Goal: Task Accomplishment & Management: Manage account settings

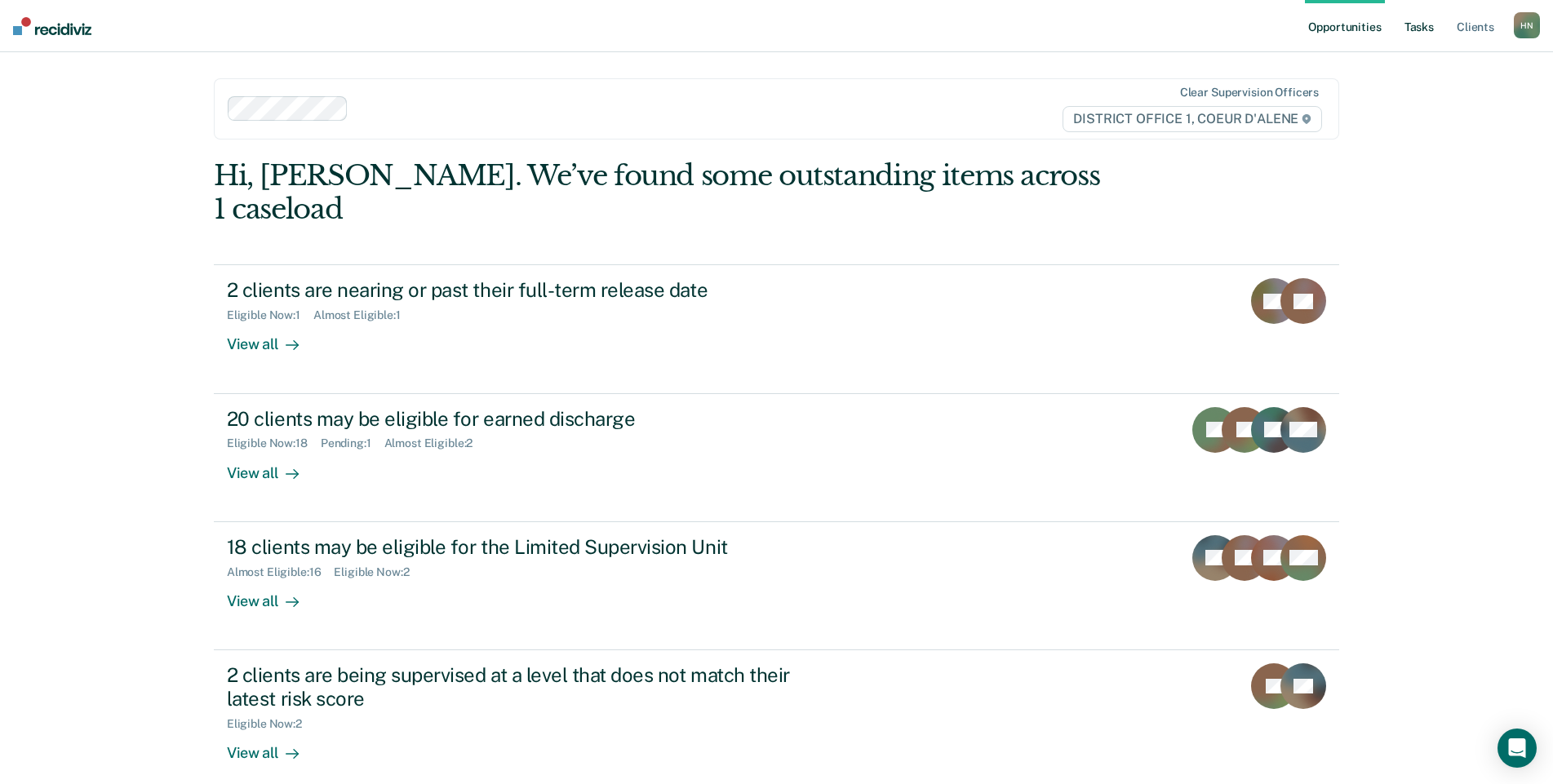
click at [1421, 30] on link "Tasks" at bounding box center [1419, 26] width 35 height 52
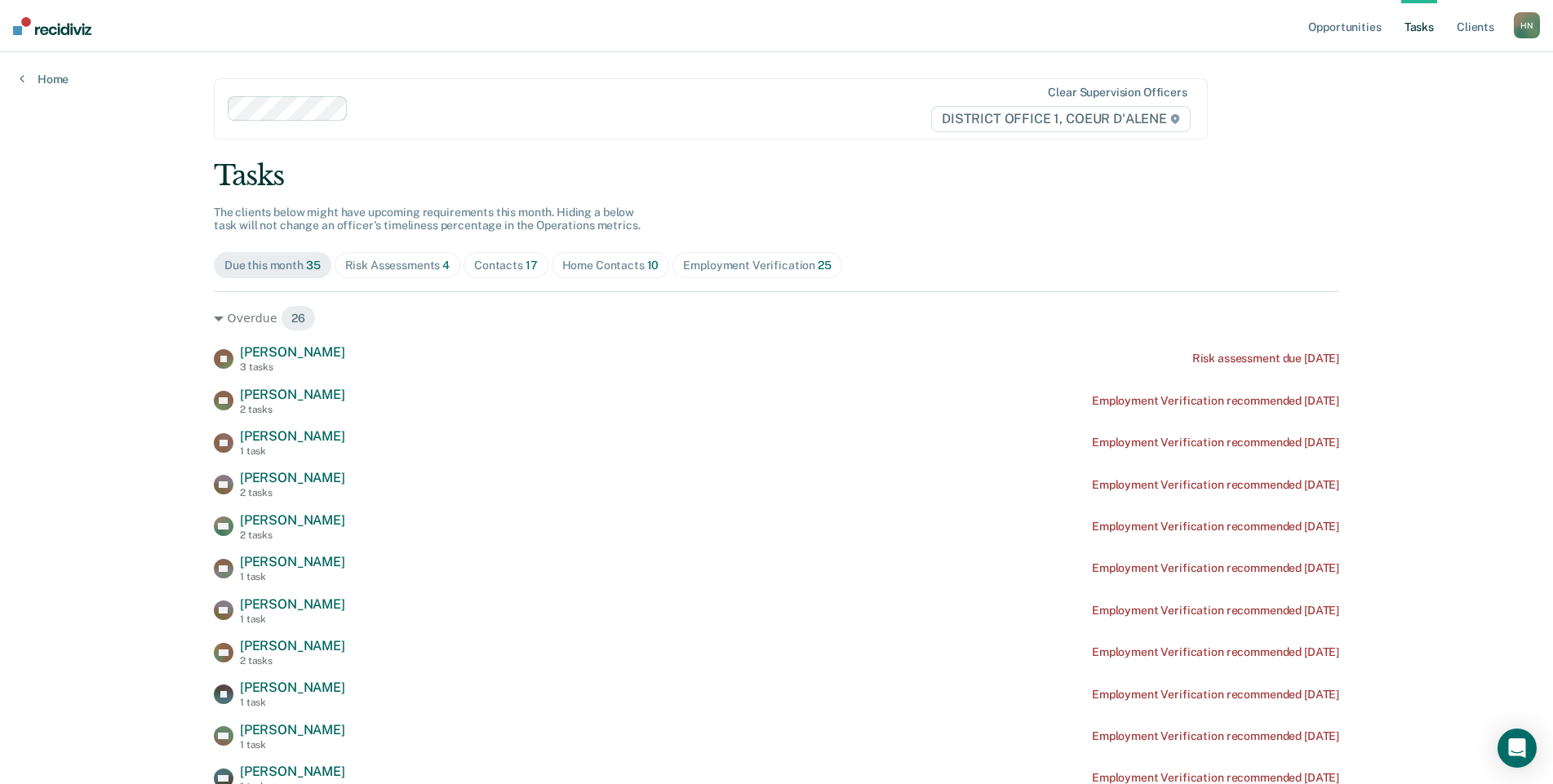
click at [596, 273] on span "Home Contacts 10" at bounding box center [610, 265] width 119 height 26
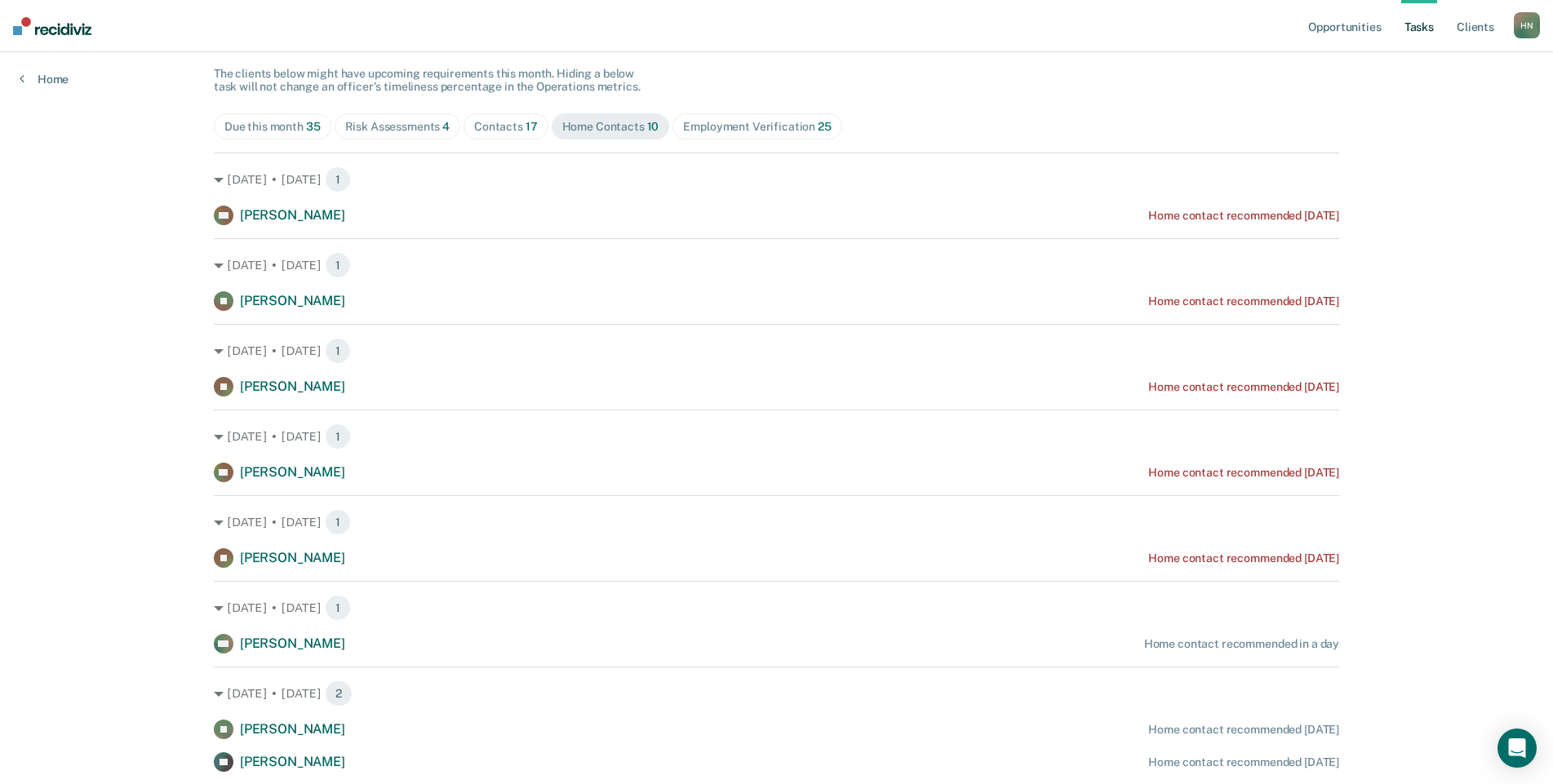
scroll to position [139, 0]
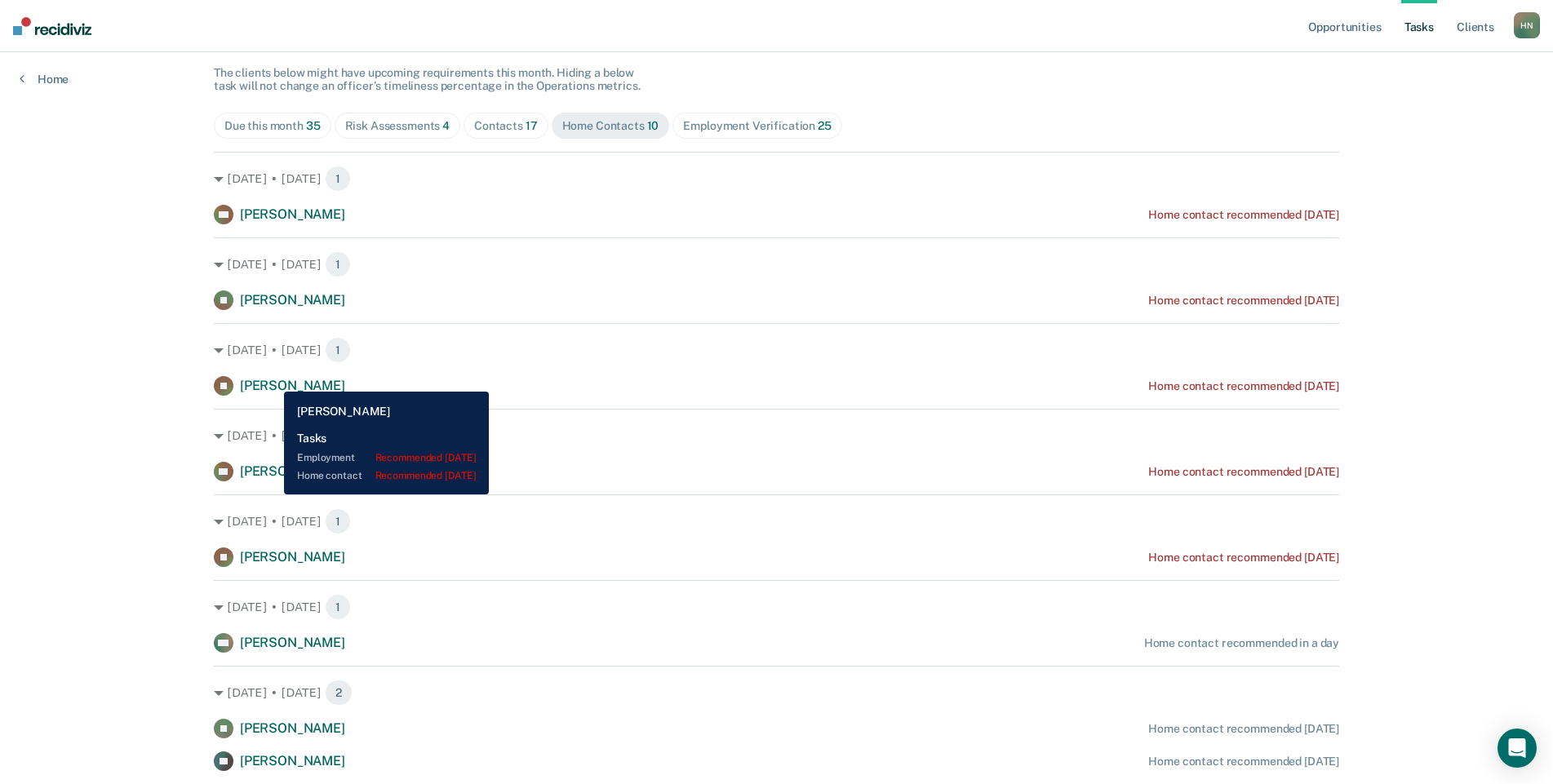
click at [272, 379] on span "[PERSON_NAME]" at bounding box center [293, 386] width 106 height 16
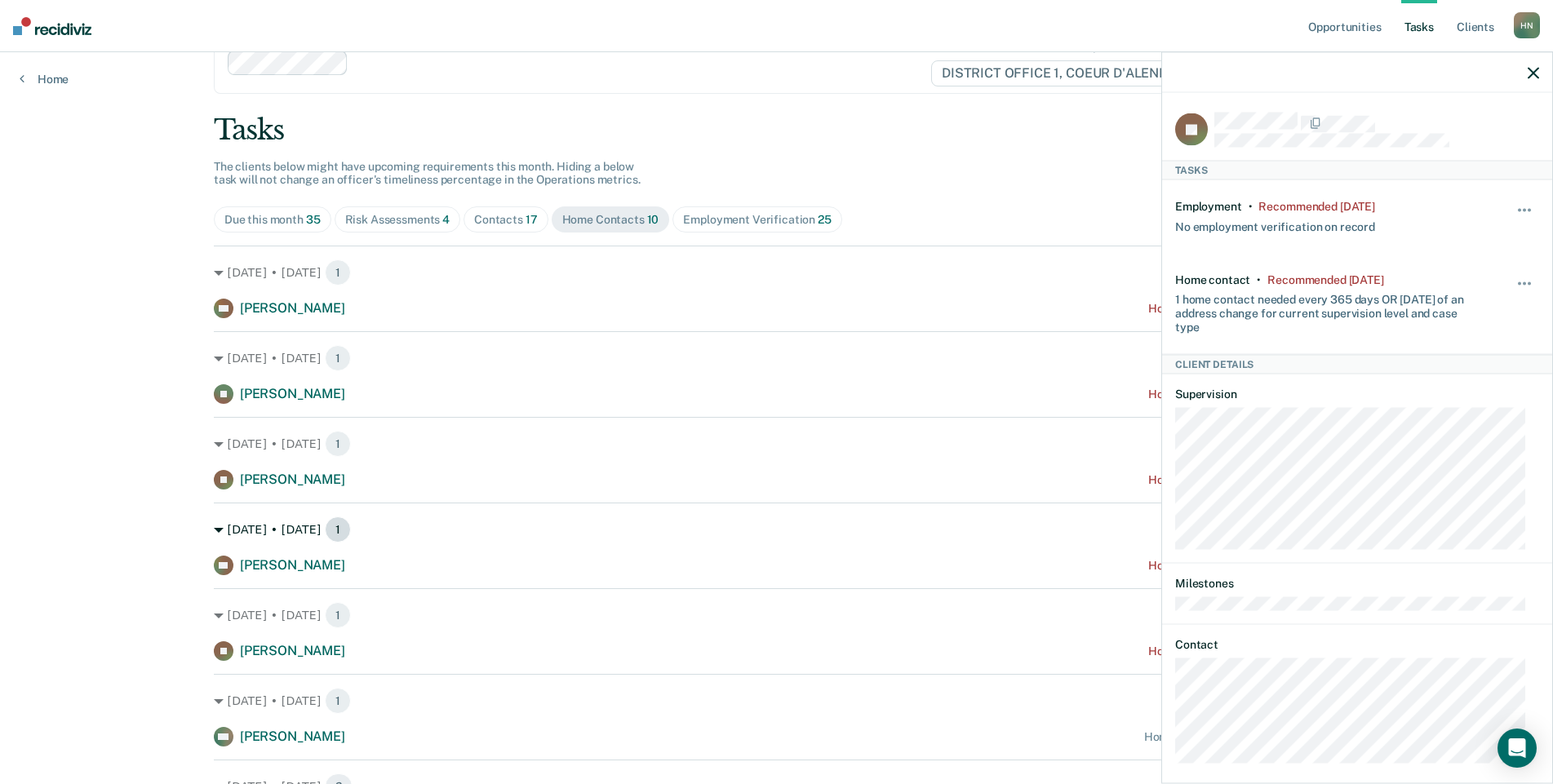
scroll to position [0, 0]
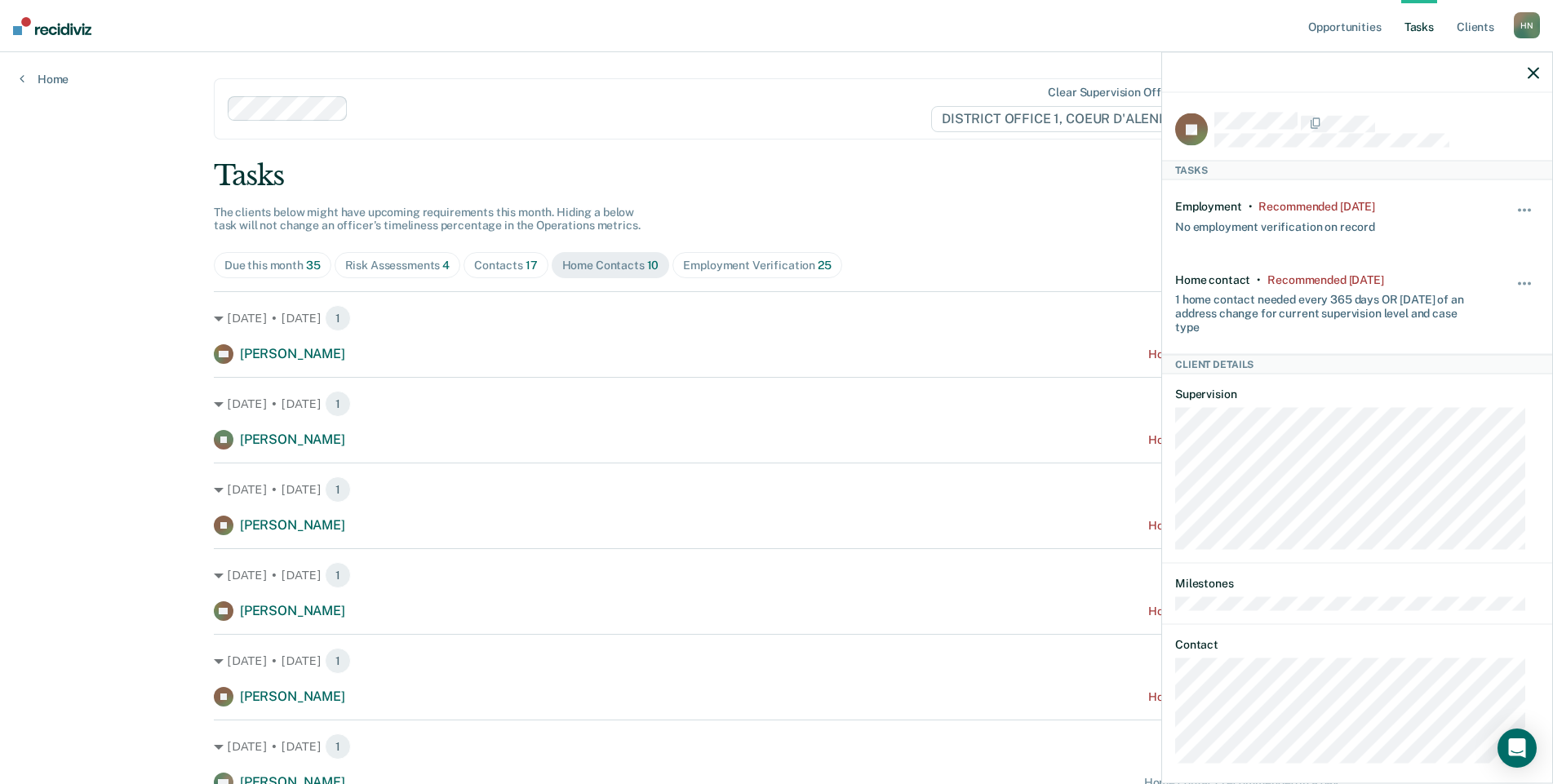
click at [514, 269] on div "Contacts 17" at bounding box center [506, 266] width 64 height 14
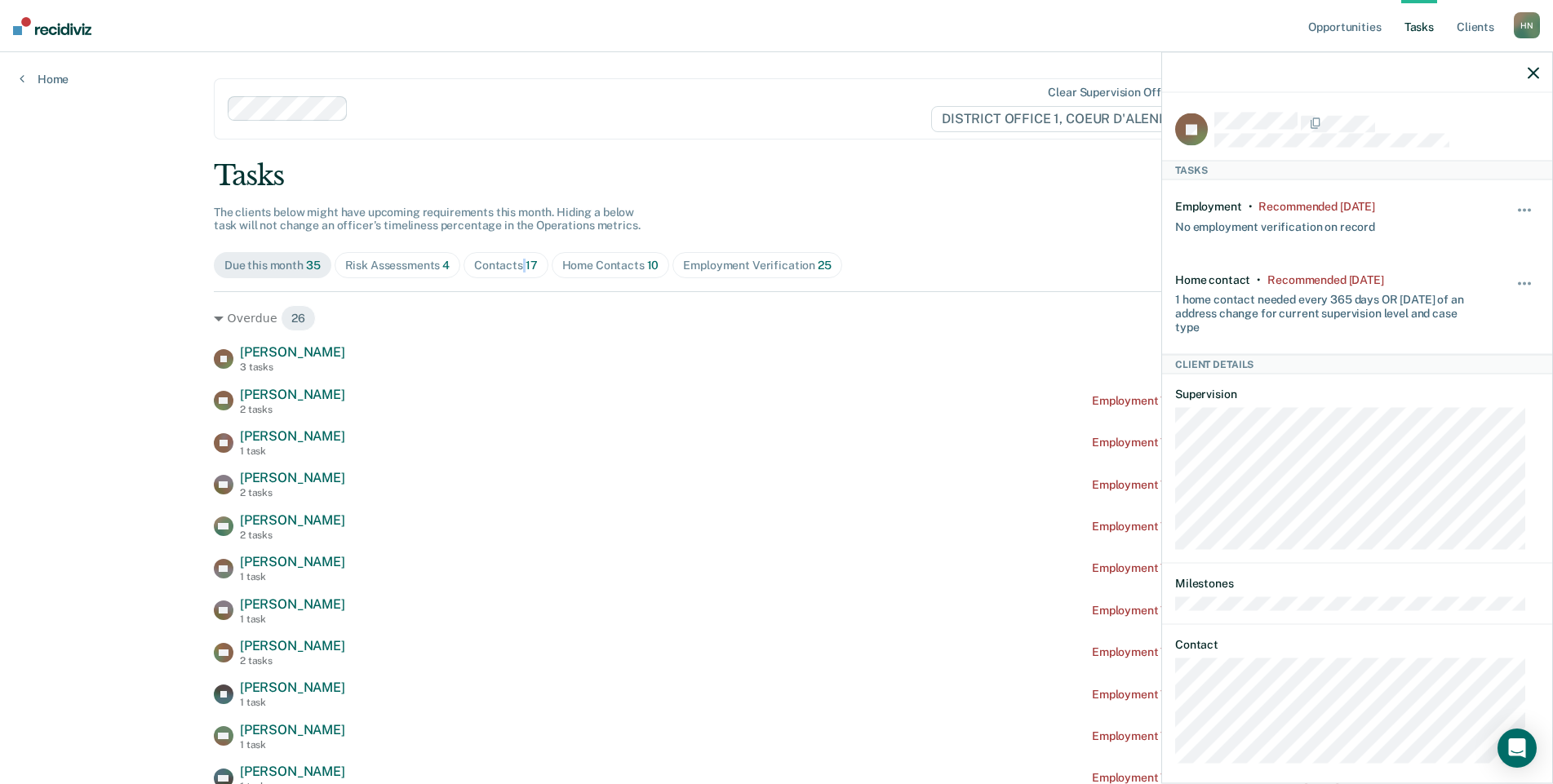
click at [1530, 75] on icon "button" at bounding box center [1533, 72] width 11 height 11
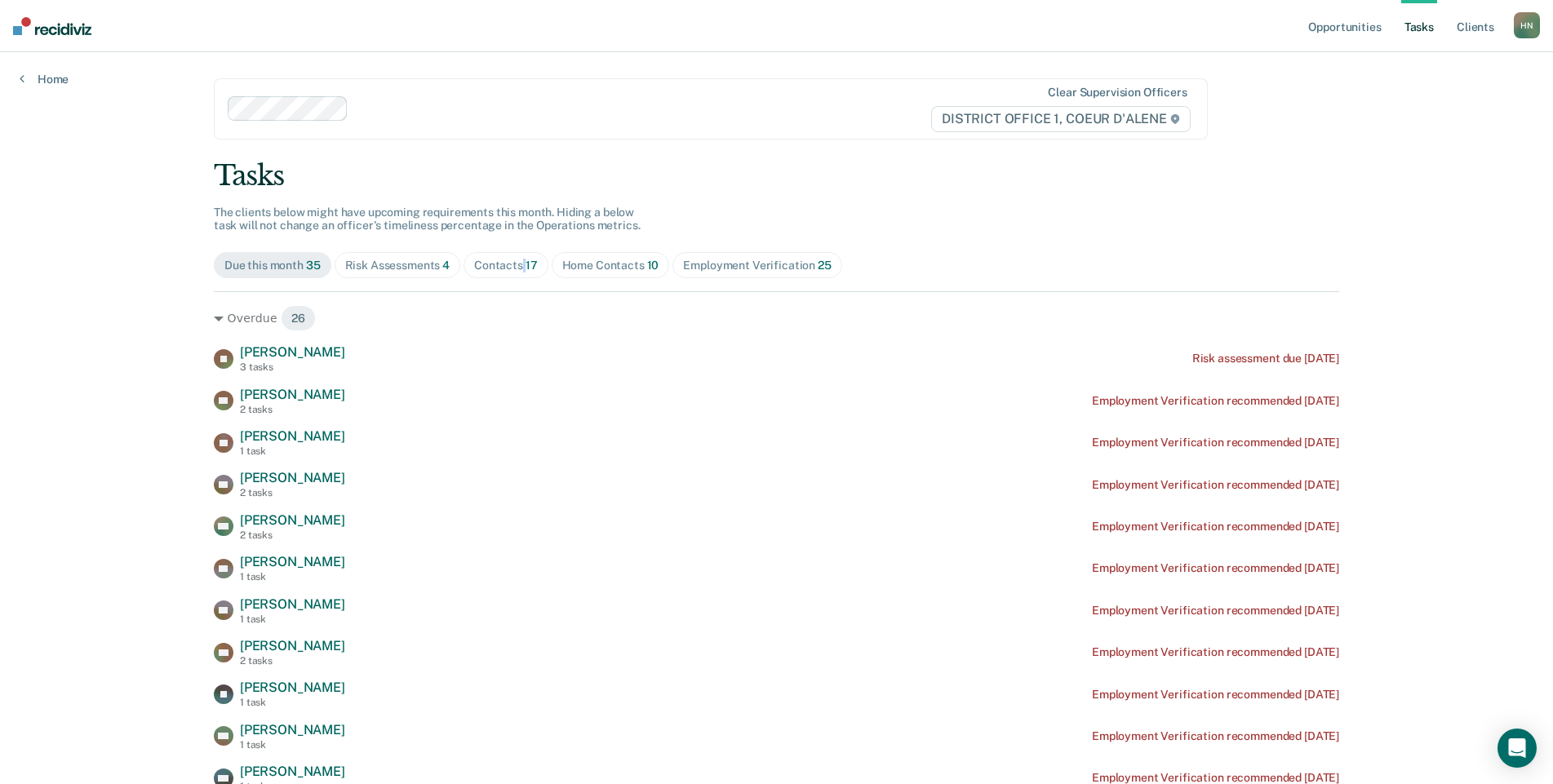
click at [505, 272] on div "Contacts 17" at bounding box center [506, 266] width 64 height 14
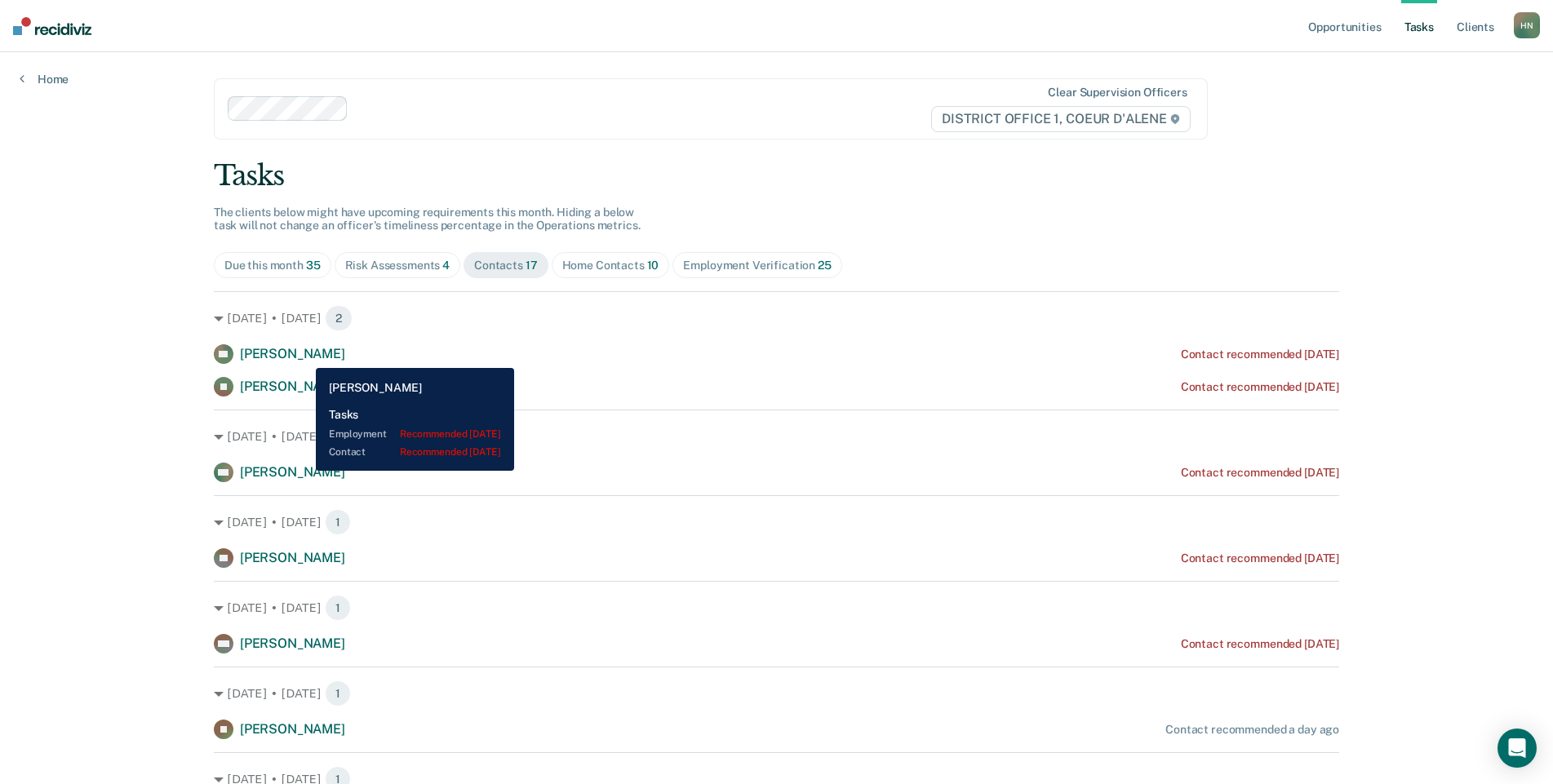
click at [304, 356] on span "[PERSON_NAME]" at bounding box center [293, 354] width 106 height 16
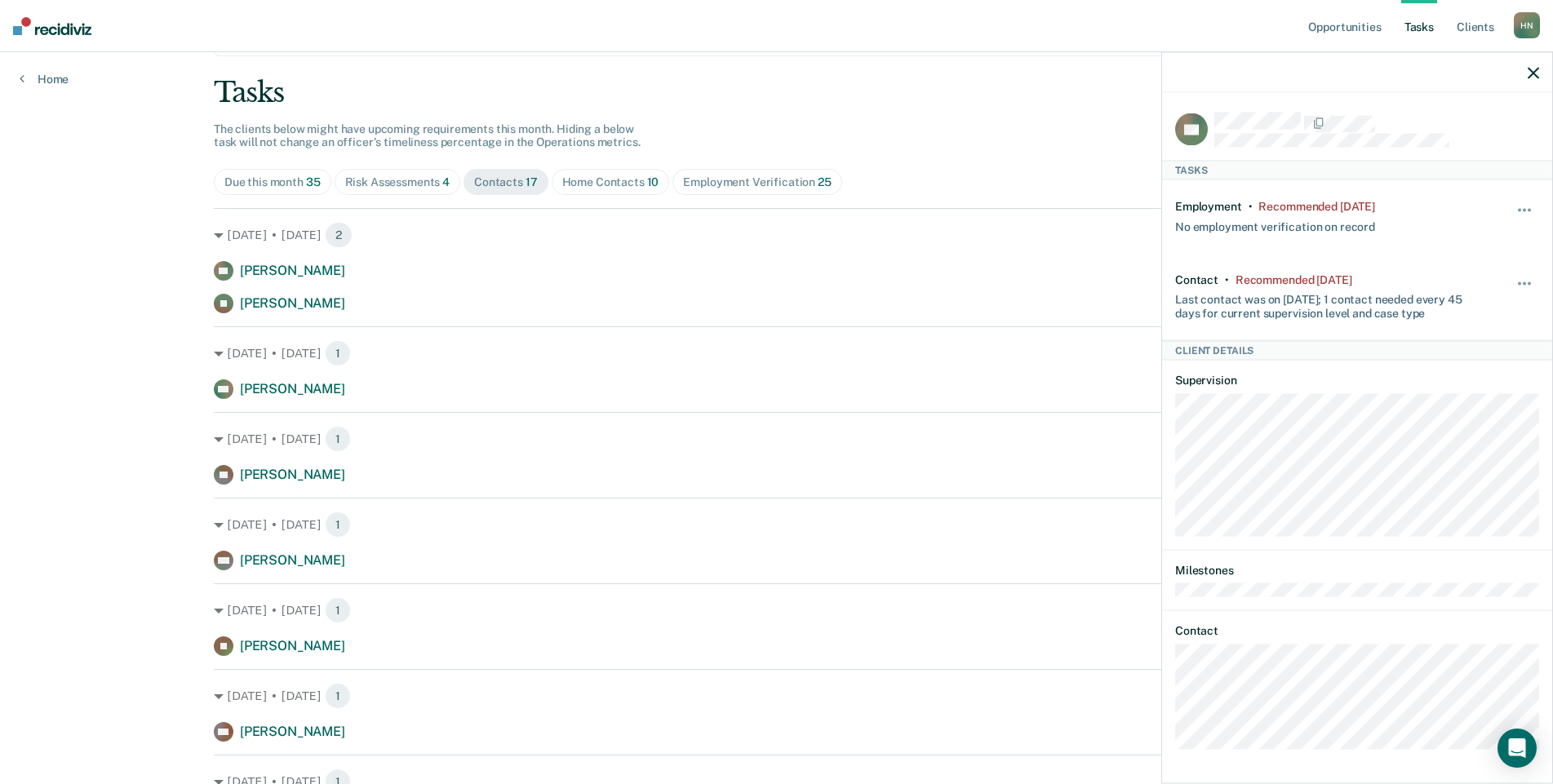
scroll to position [84, 0]
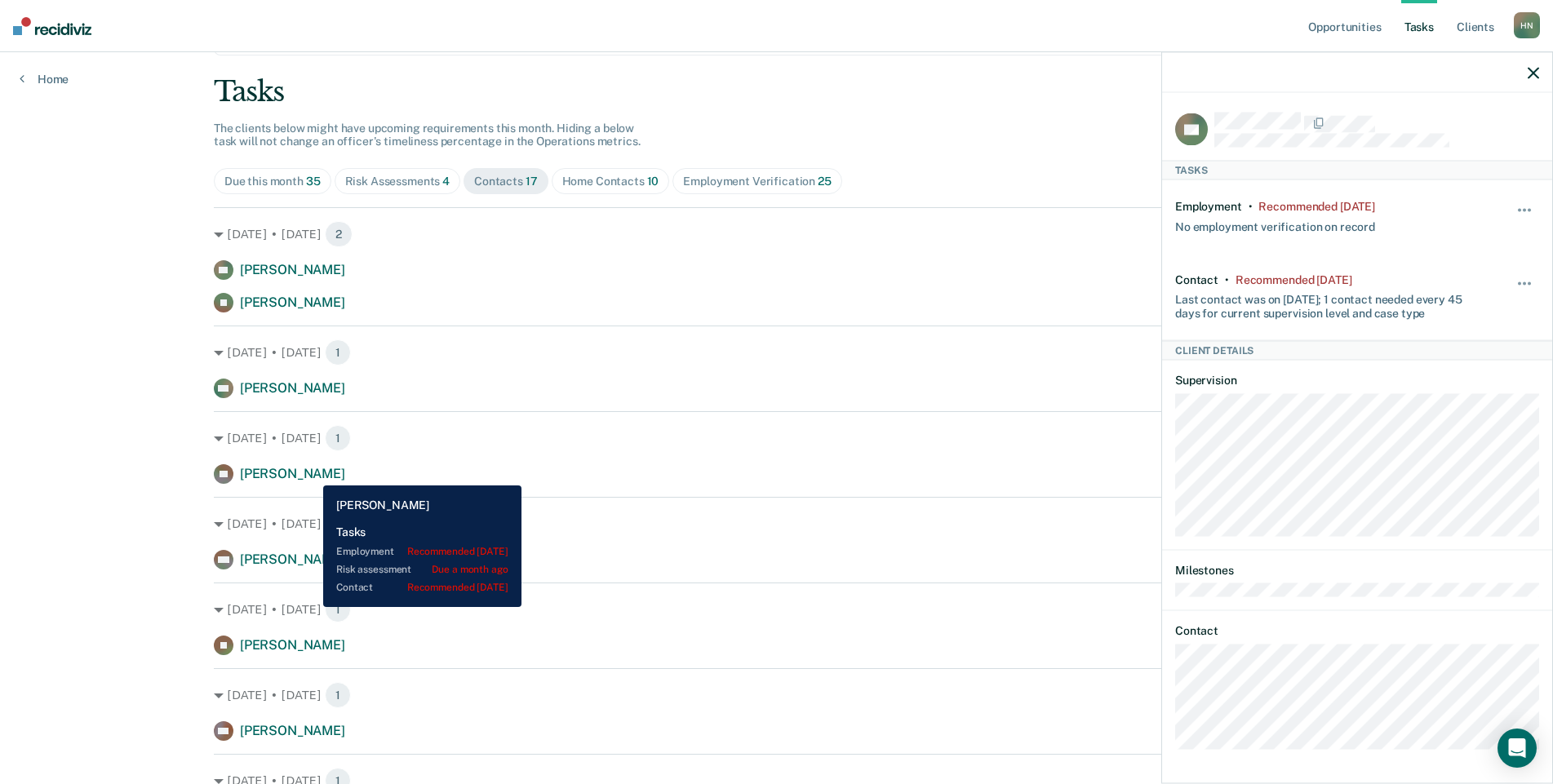
click at [311, 473] on span "[PERSON_NAME]" at bounding box center [293, 473] width 106 height 16
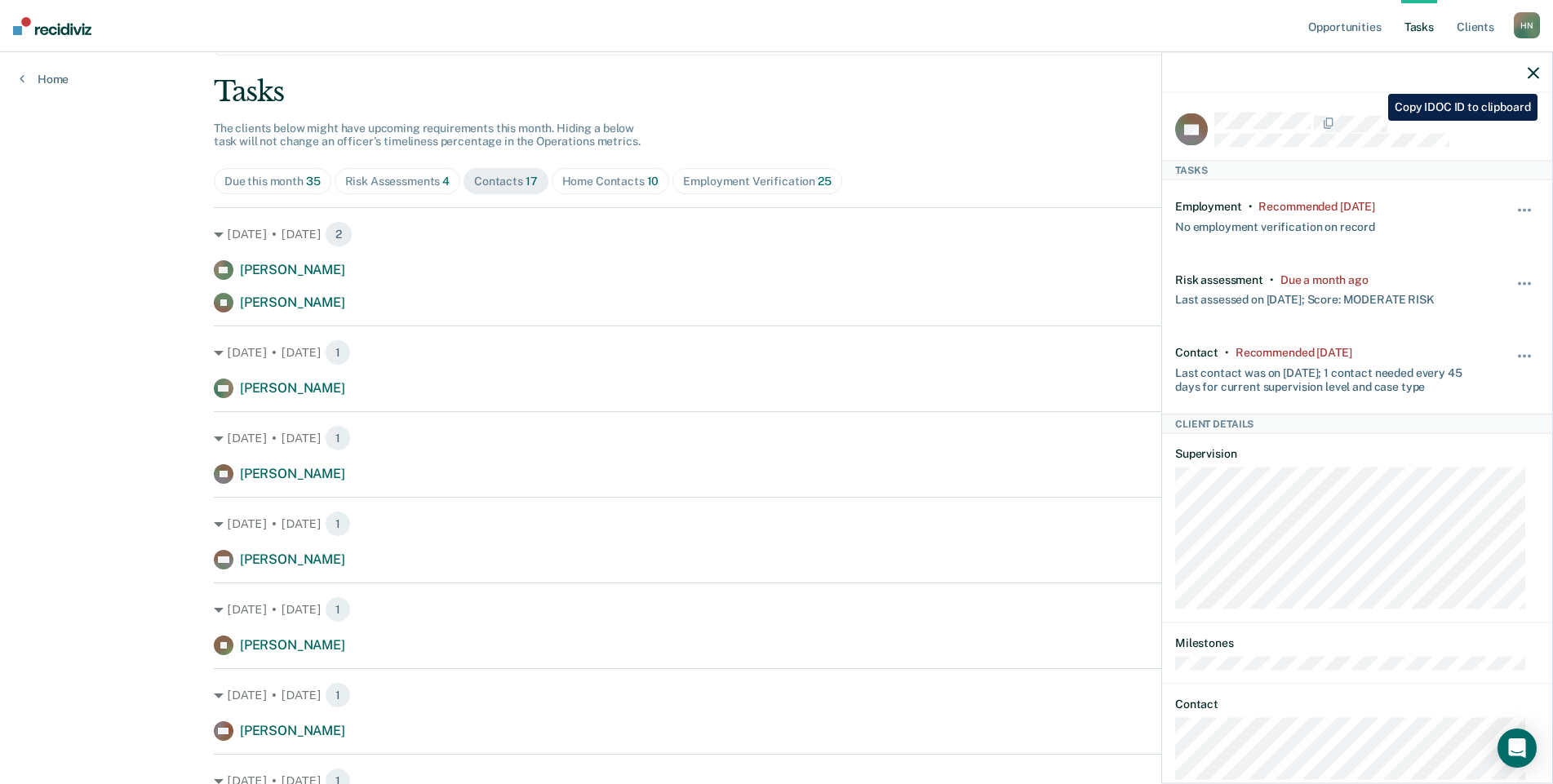
scroll to position [74, 0]
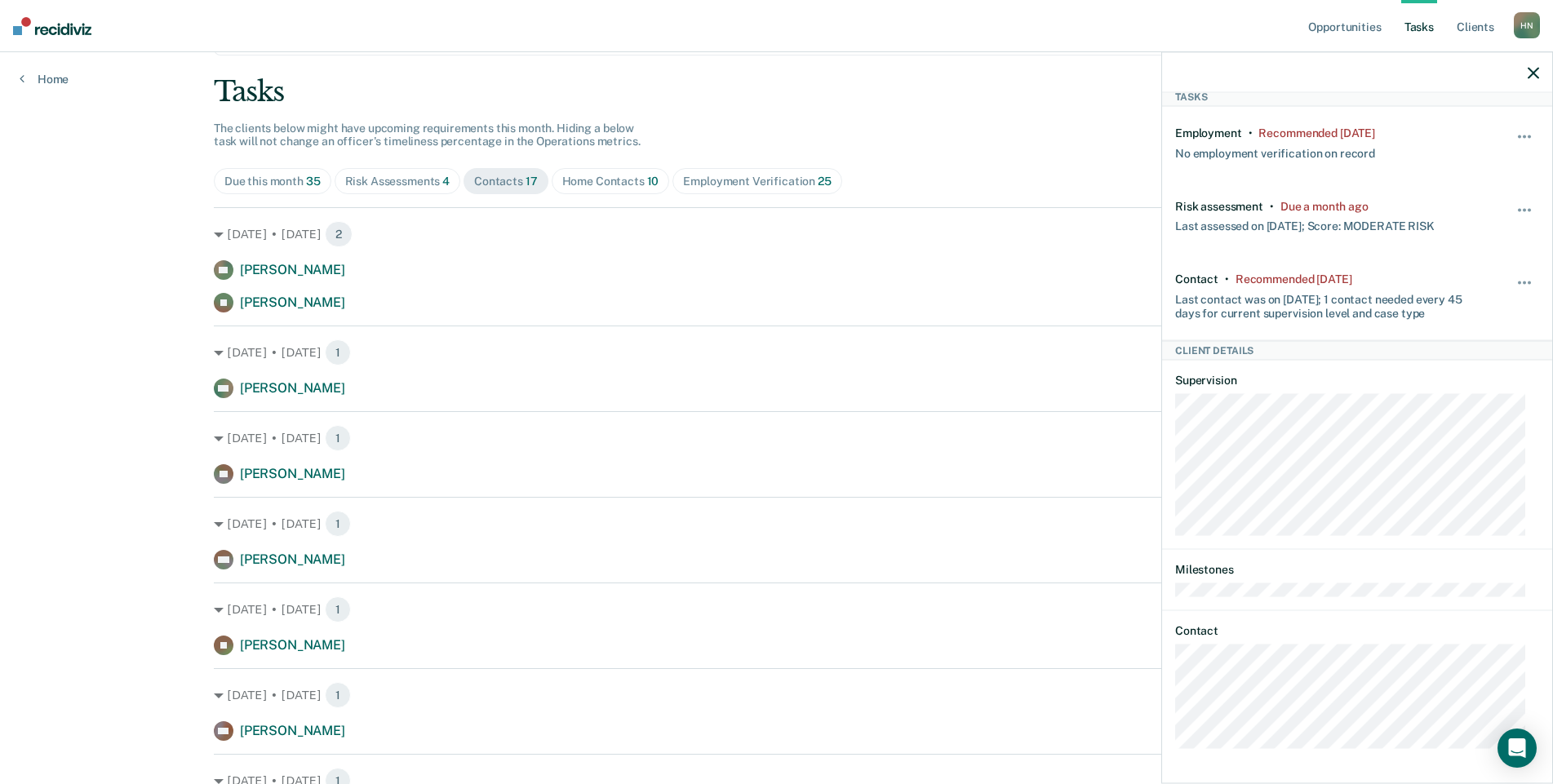
click at [1533, 78] on icon "button" at bounding box center [1533, 72] width 11 height 11
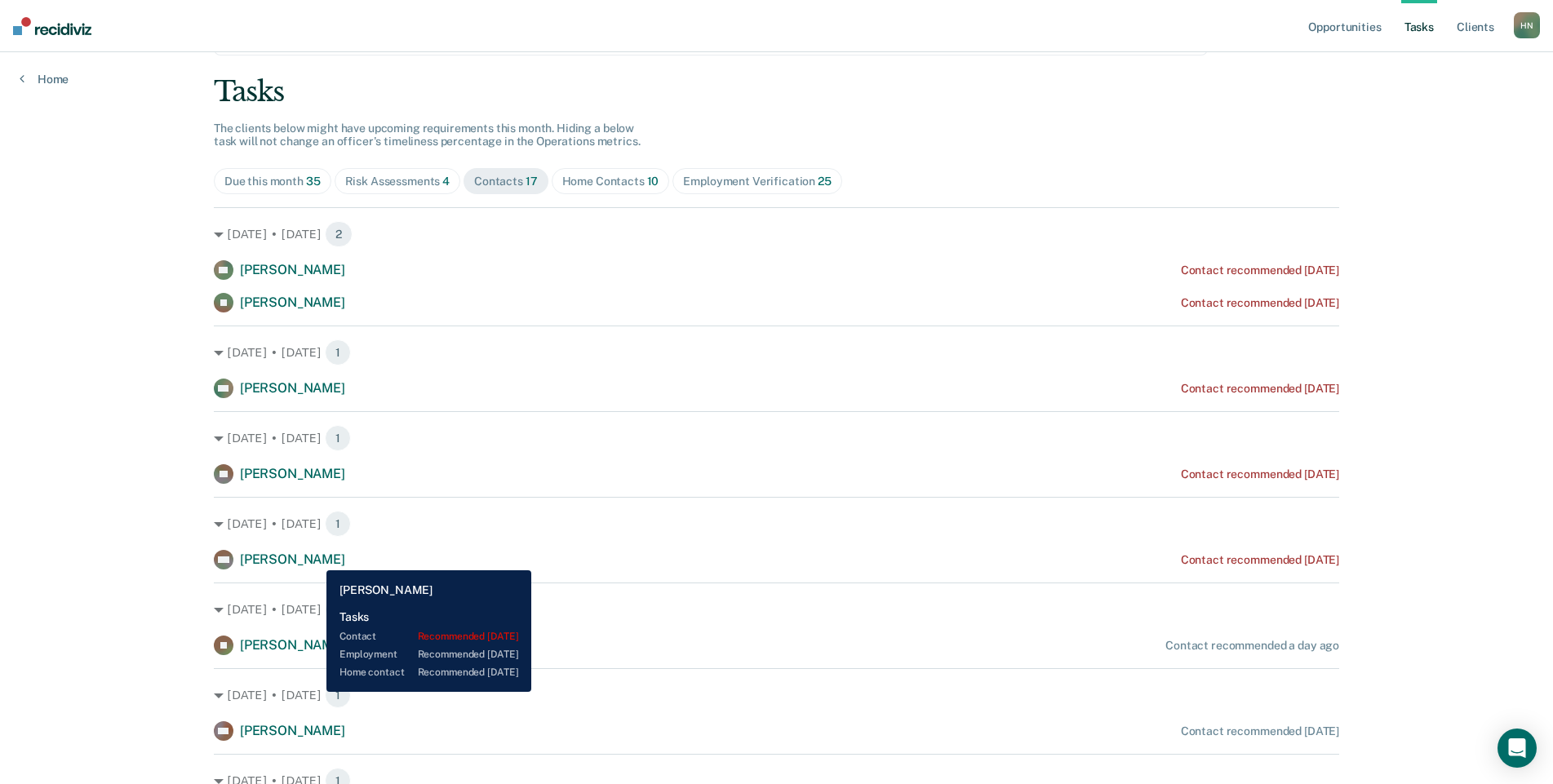
click at [314, 558] on span "[PERSON_NAME]" at bounding box center [293, 559] width 106 height 16
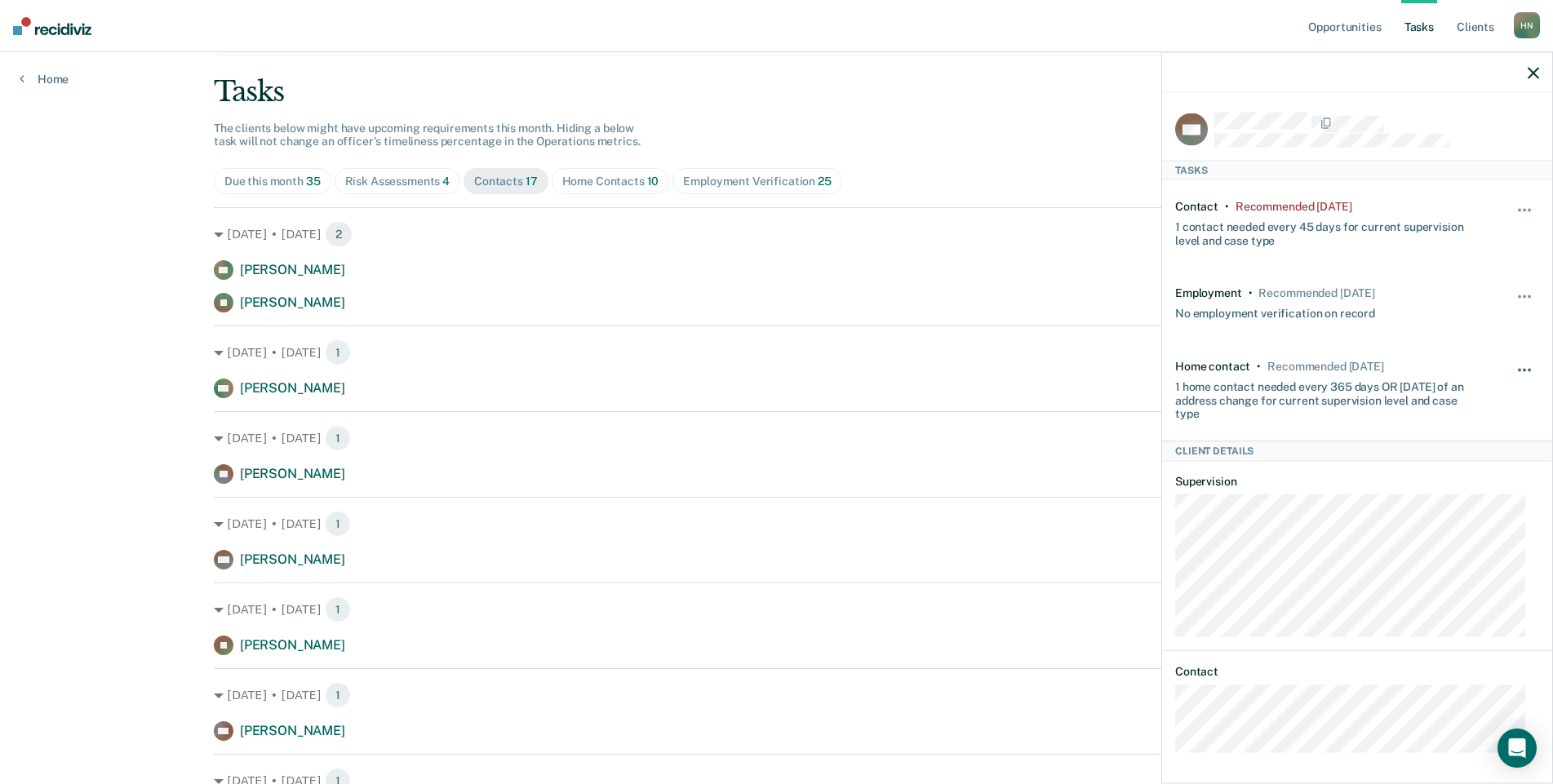
scroll to position [3, 0]
click at [1511, 207] on button "button" at bounding box center [1525, 215] width 28 height 26
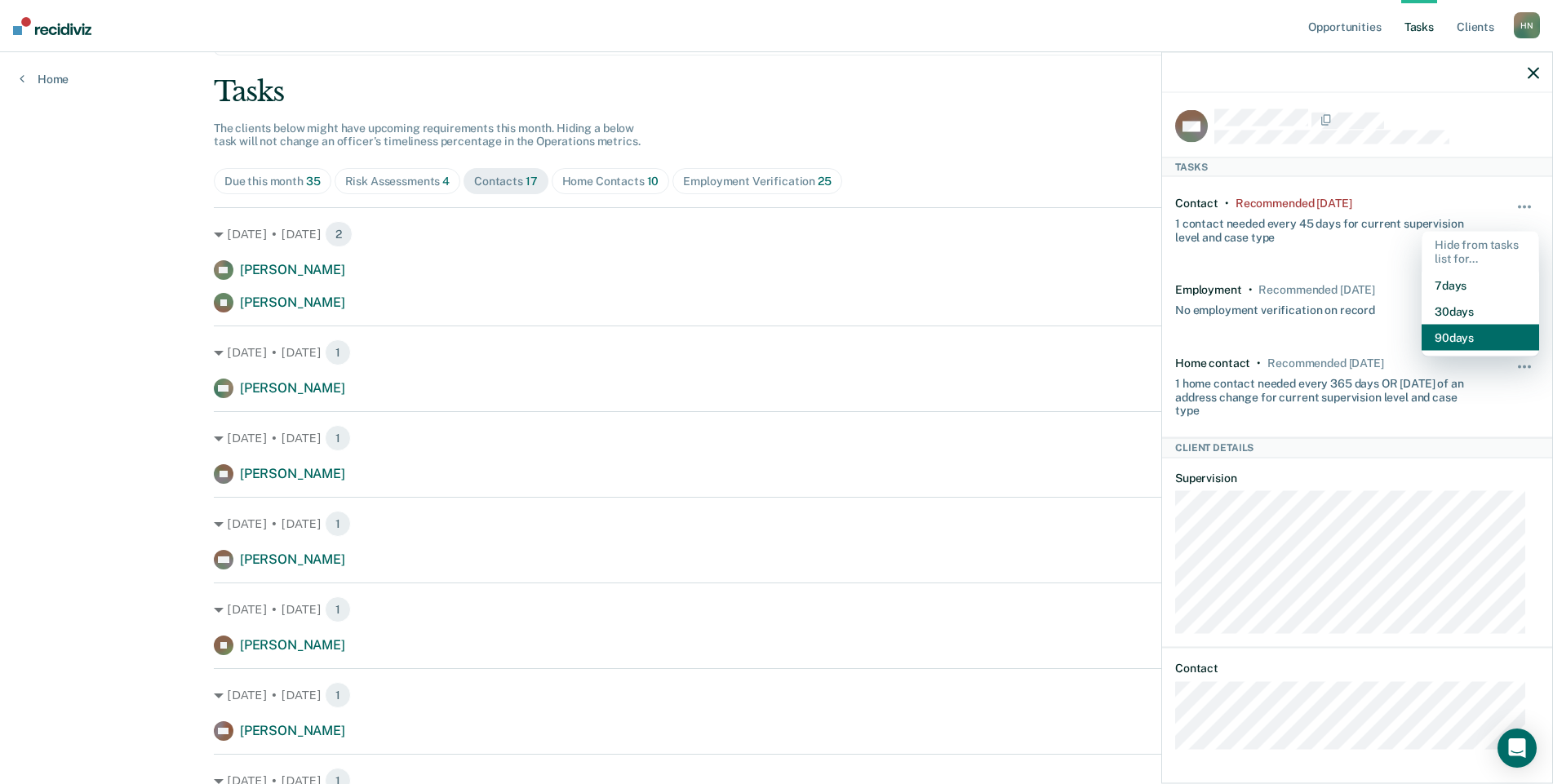
click at [1447, 328] on button "90 days" at bounding box center [1481, 337] width 118 height 26
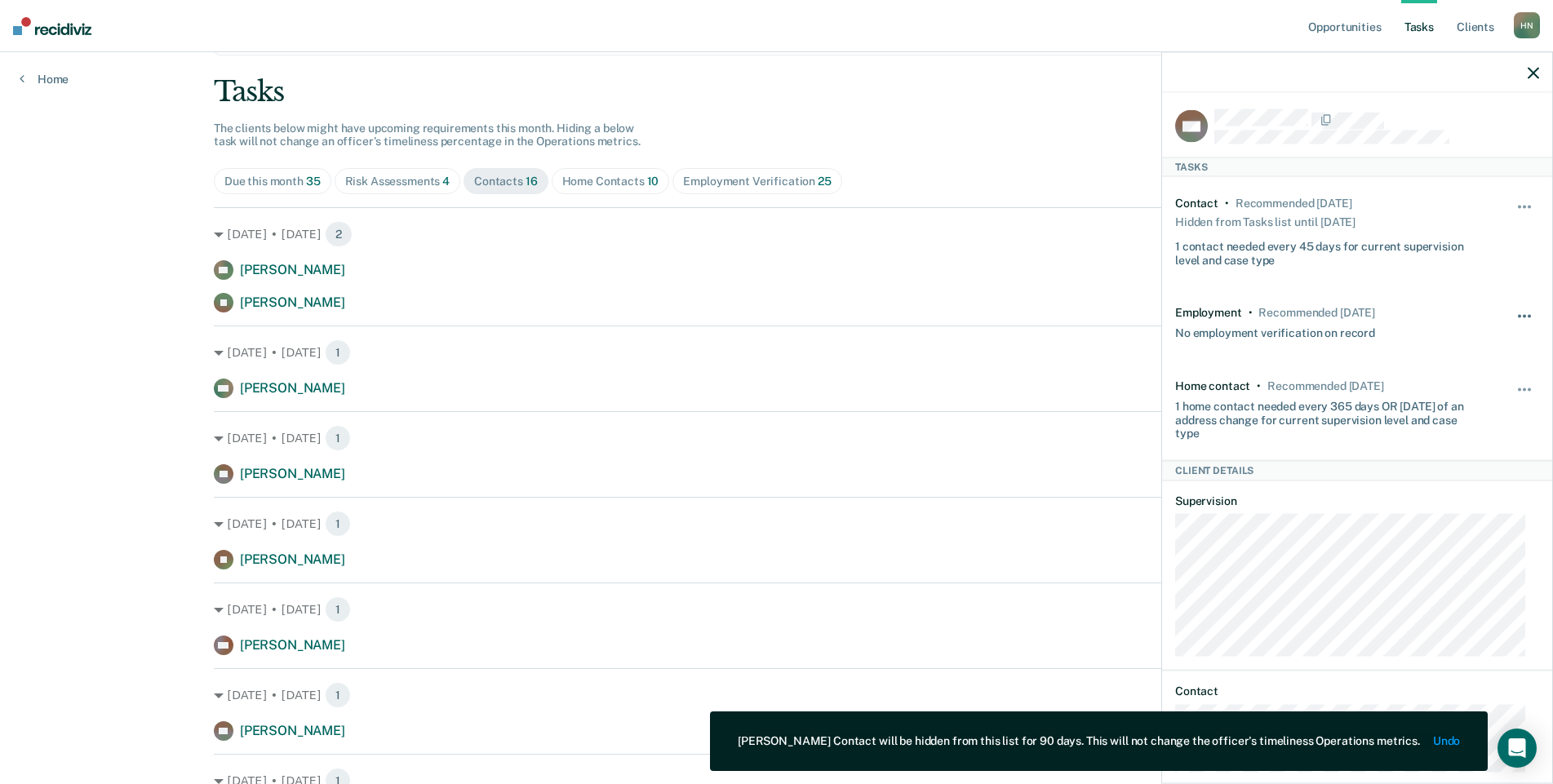
click at [1511, 312] on button "button" at bounding box center [1525, 325] width 28 height 26
click at [1457, 452] on button "90 days" at bounding box center [1481, 447] width 118 height 26
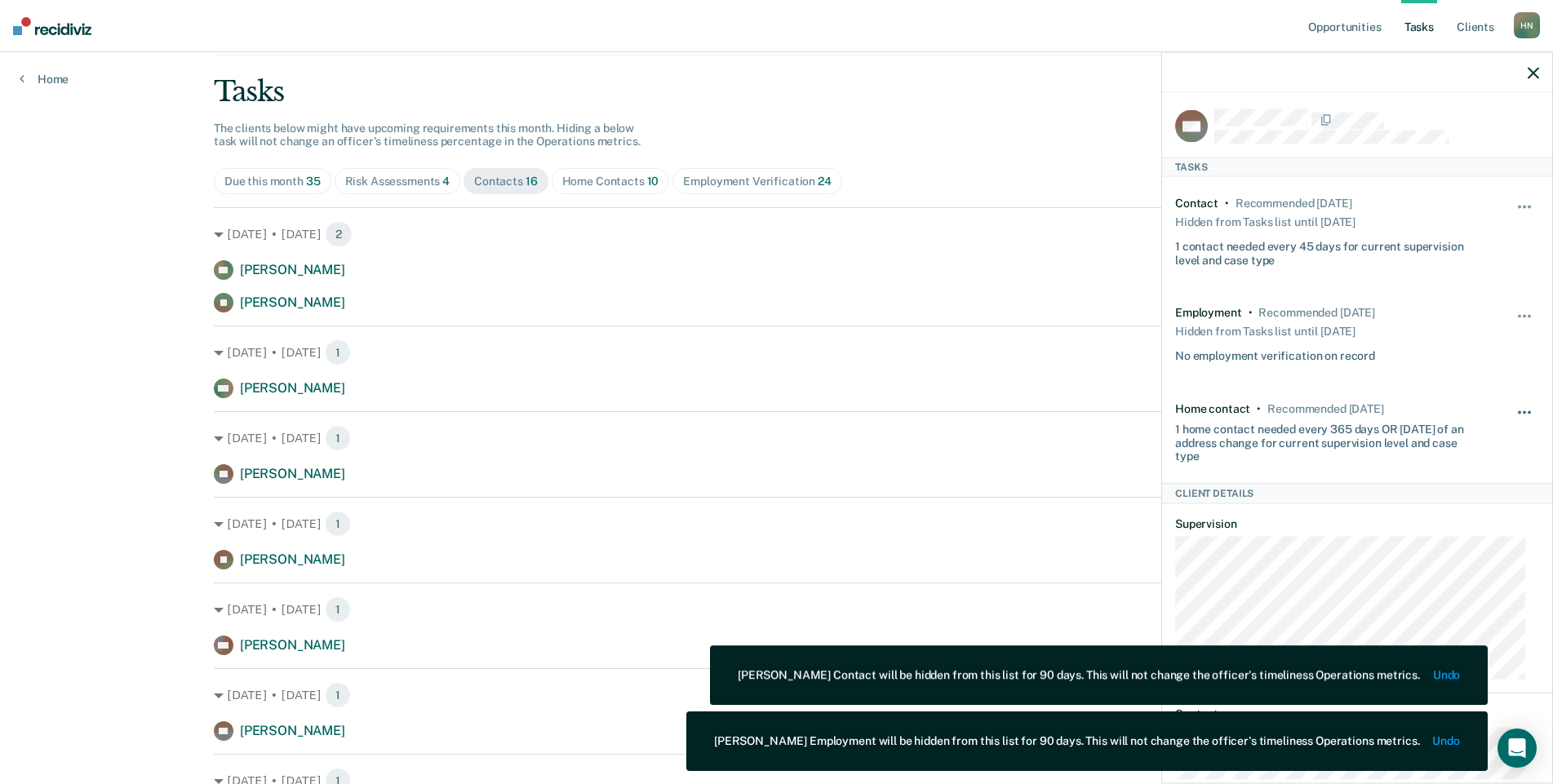
click at [1518, 411] on span "button" at bounding box center [1520, 413] width 3 height 3
click at [1447, 541] on button "90 days" at bounding box center [1481, 543] width 118 height 26
